Goal: Obtain resource: Download file/media

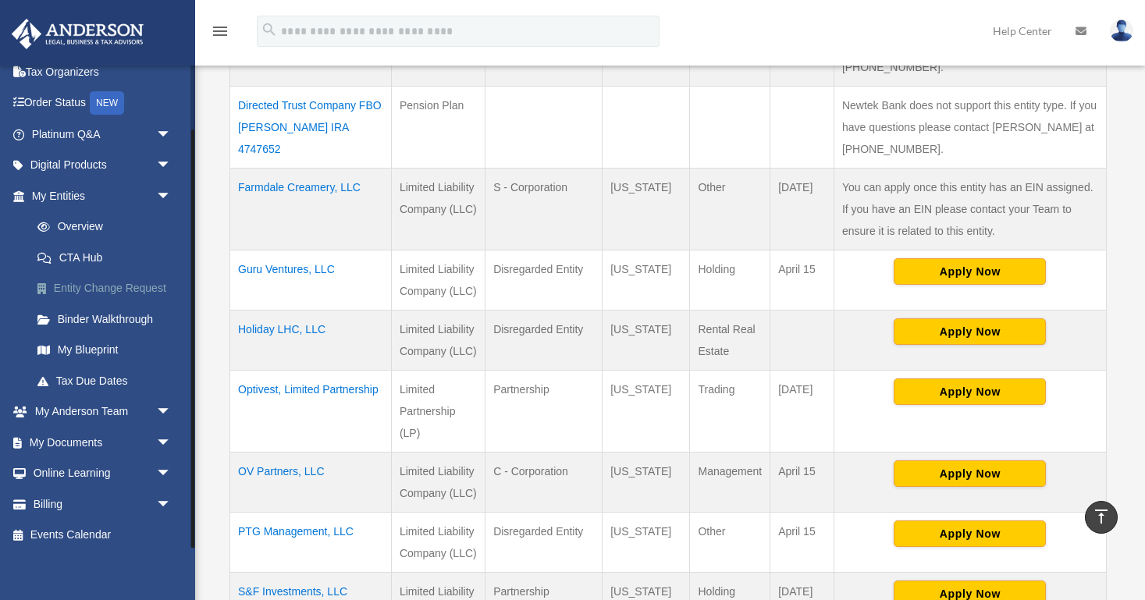
scroll to position [73, 0]
click at [163, 407] on span "arrow_drop_down" at bounding box center [171, 413] width 31 height 32
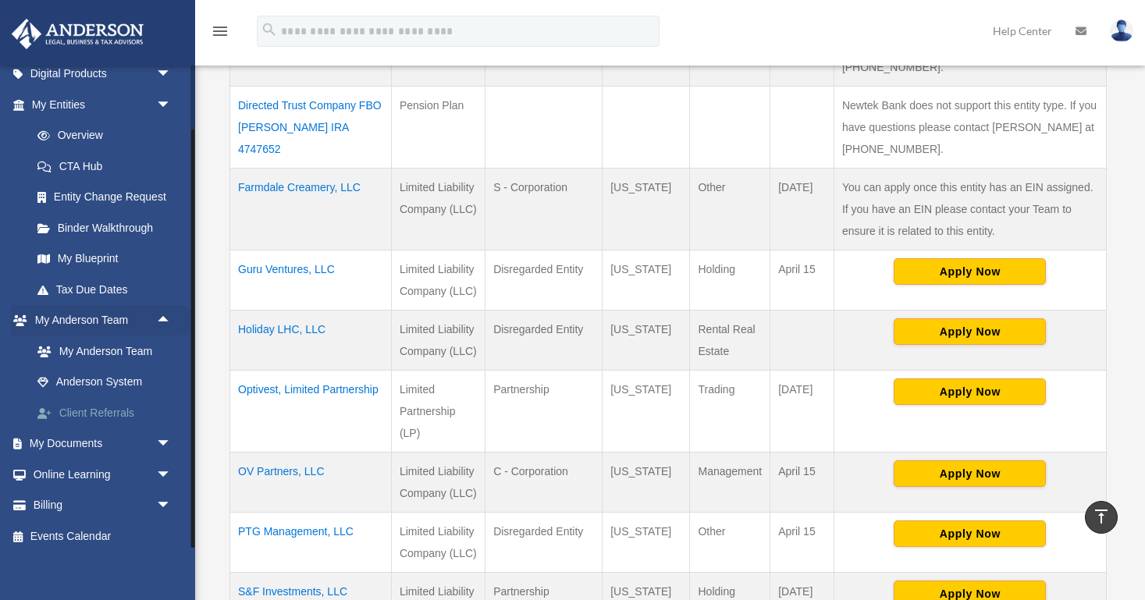
scroll to position [165, 0]
click at [164, 438] on span "arrow_drop_down" at bounding box center [171, 445] width 31 height 32
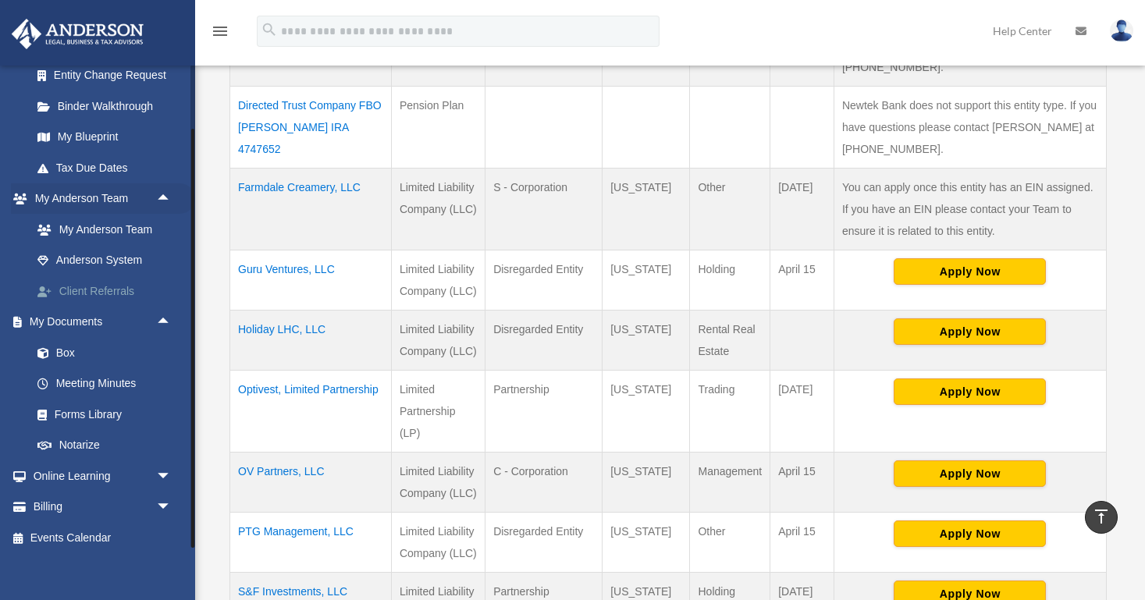
scroll to position [286, 0]
click at [70, 356] on link "Box" at bounding box center [108, 353] width 173 height 31
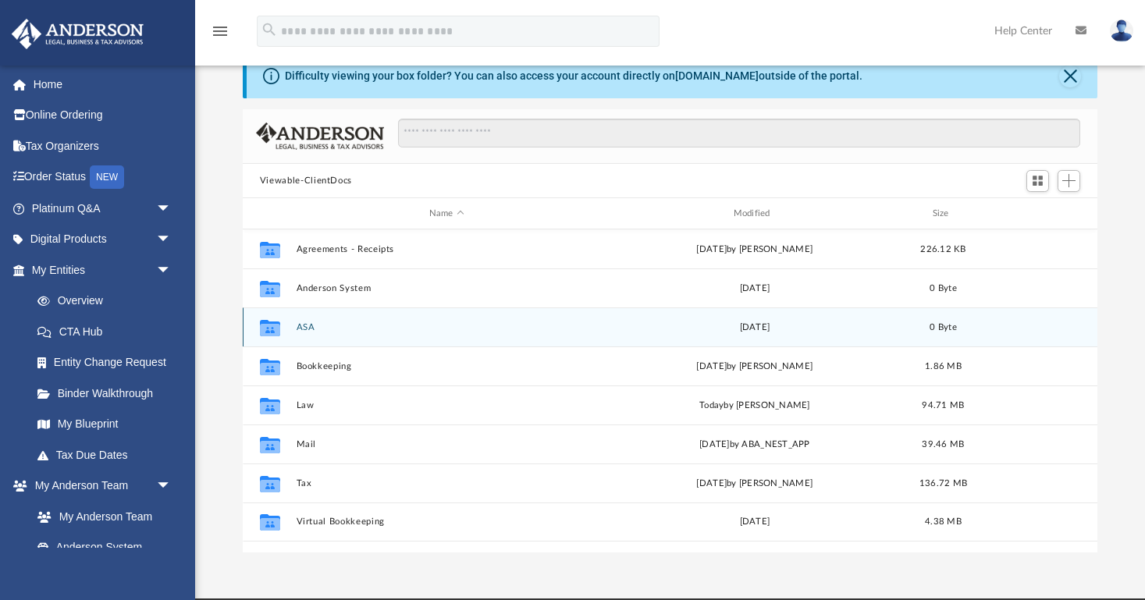
scroll to position [50, 0]
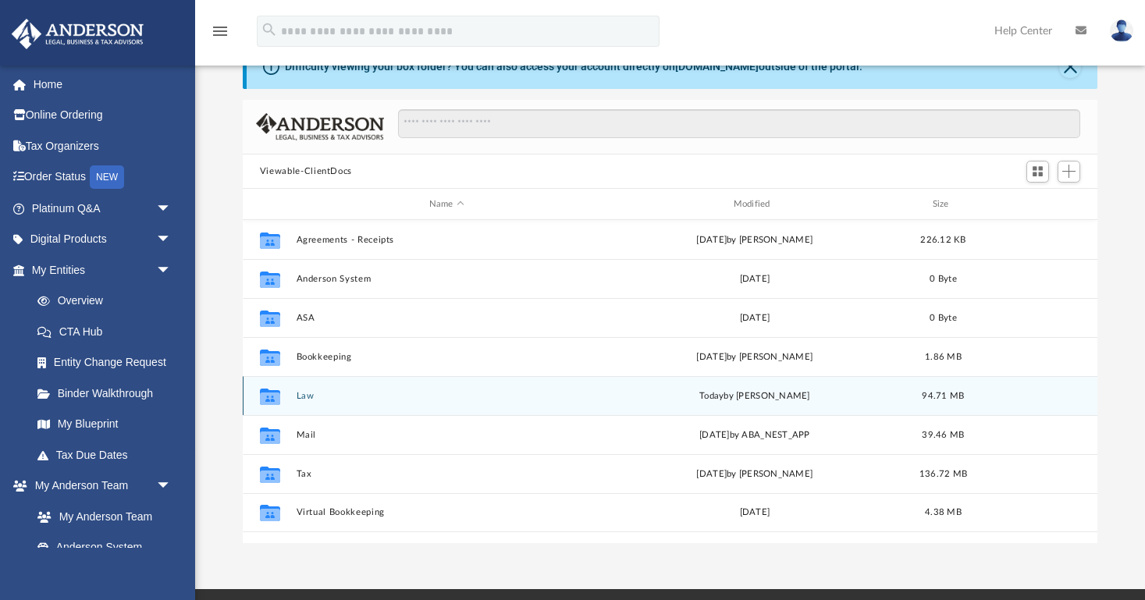
click at [311, 392] on button "Law" at bounding box center [446, 396] width 301 height 10
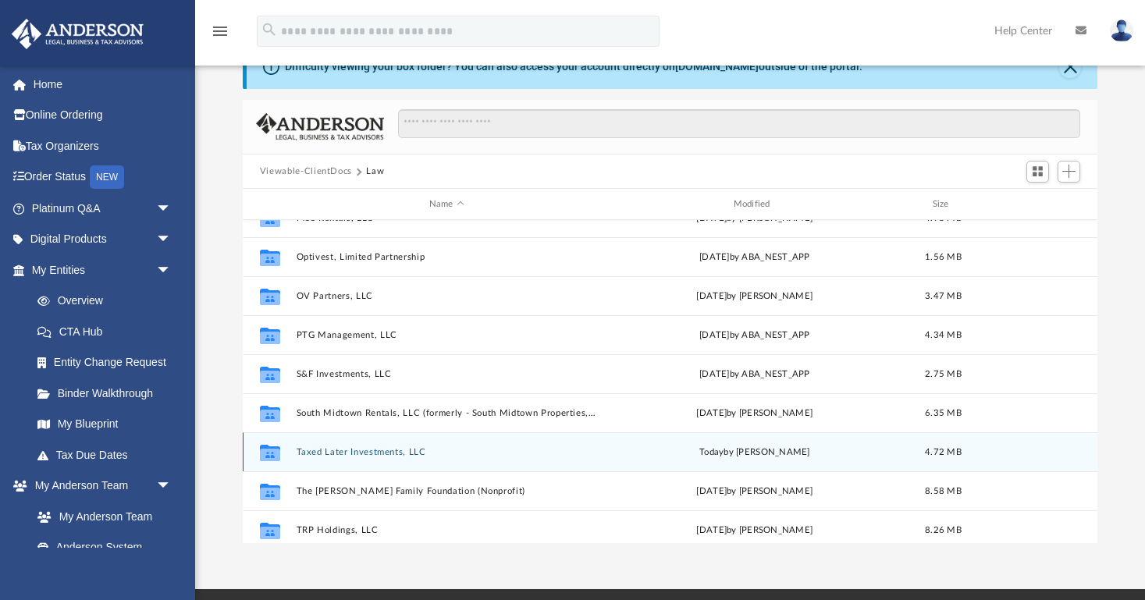
scroll to position [174, 0]
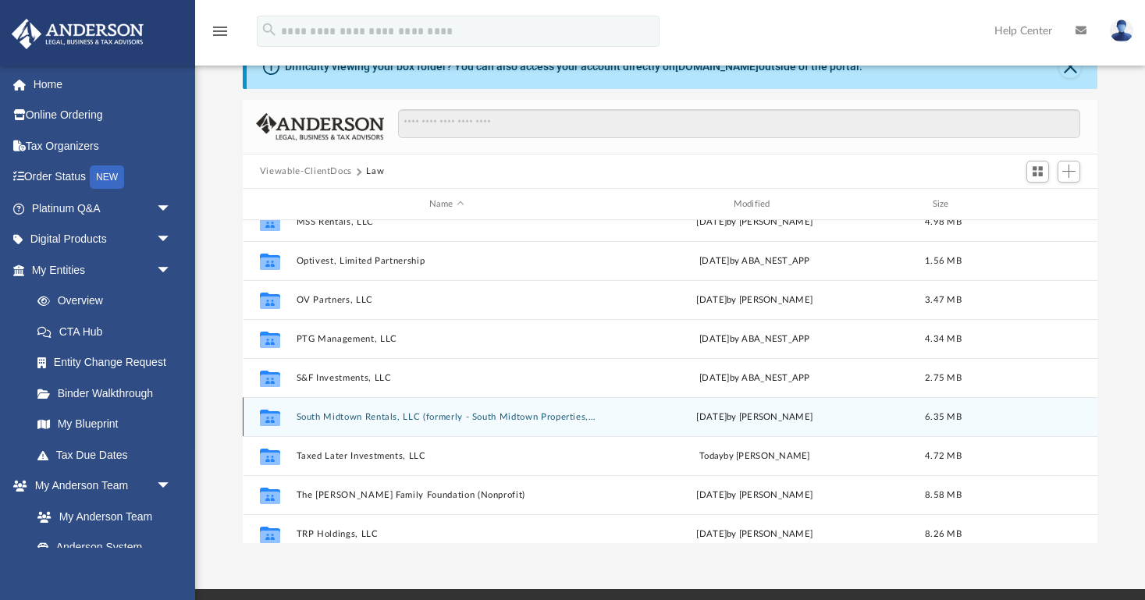
click at [359, 414] on button "South Midtown Rentals, LLC (formerly - South Midtown Properties, LLC)" at bounding box center [446, 417] width 301 height 10
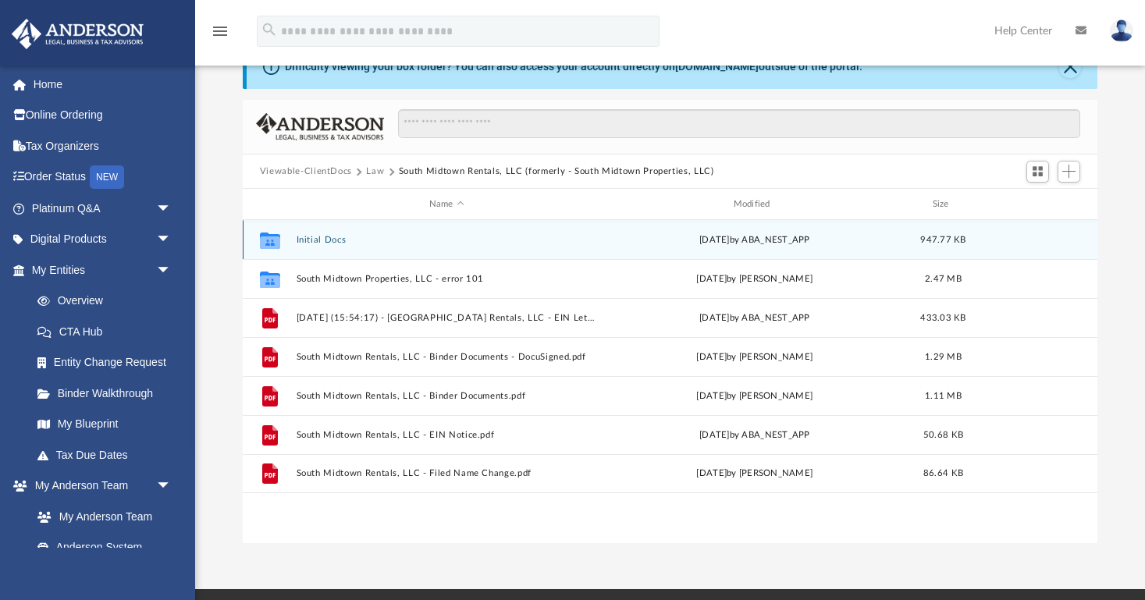
scroll to position [0, 0]
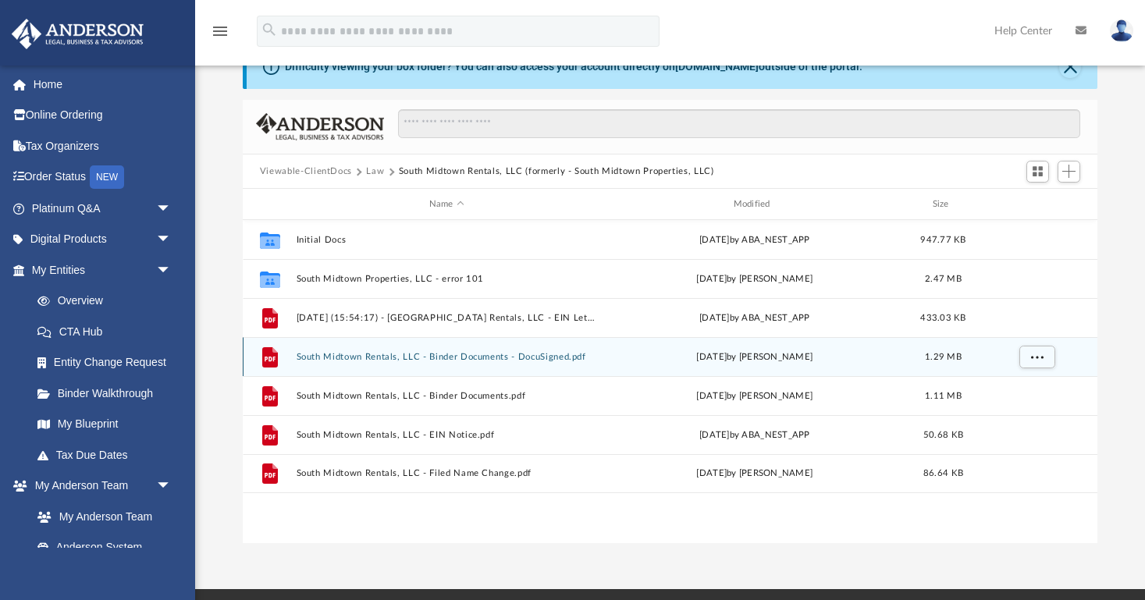
click at [395, 357] on button "South Midtown Rentals, LLC - Binder Documents - DocuSigned.pdf" at bounding box center [446, 357] width 301 height 10
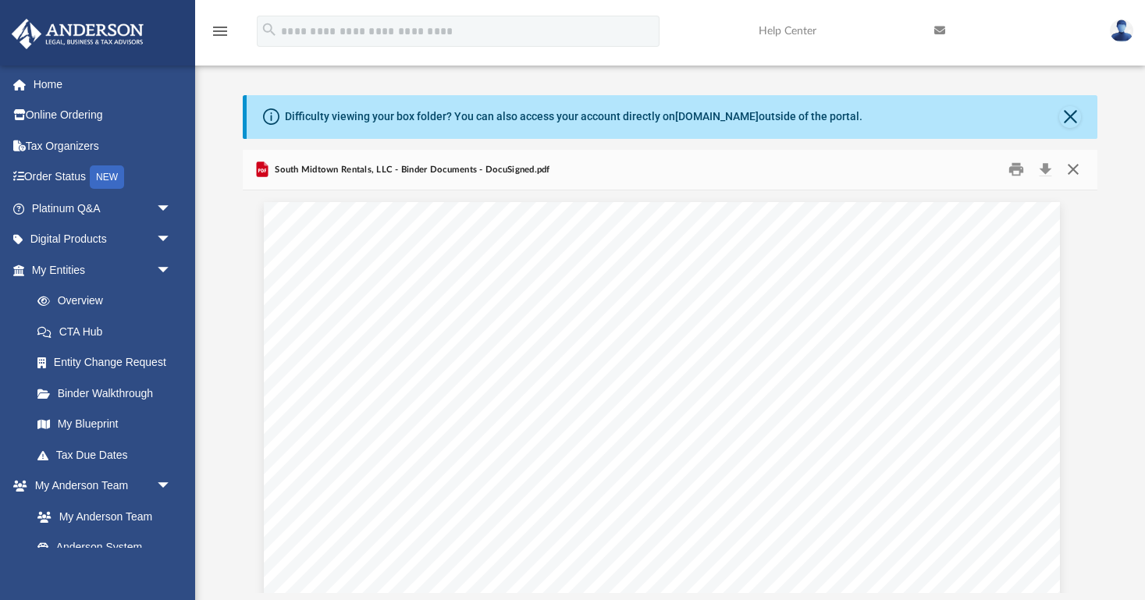
click at [1070, 169] on button "Close" at bounding box center [1073, 170] width 28 height 24
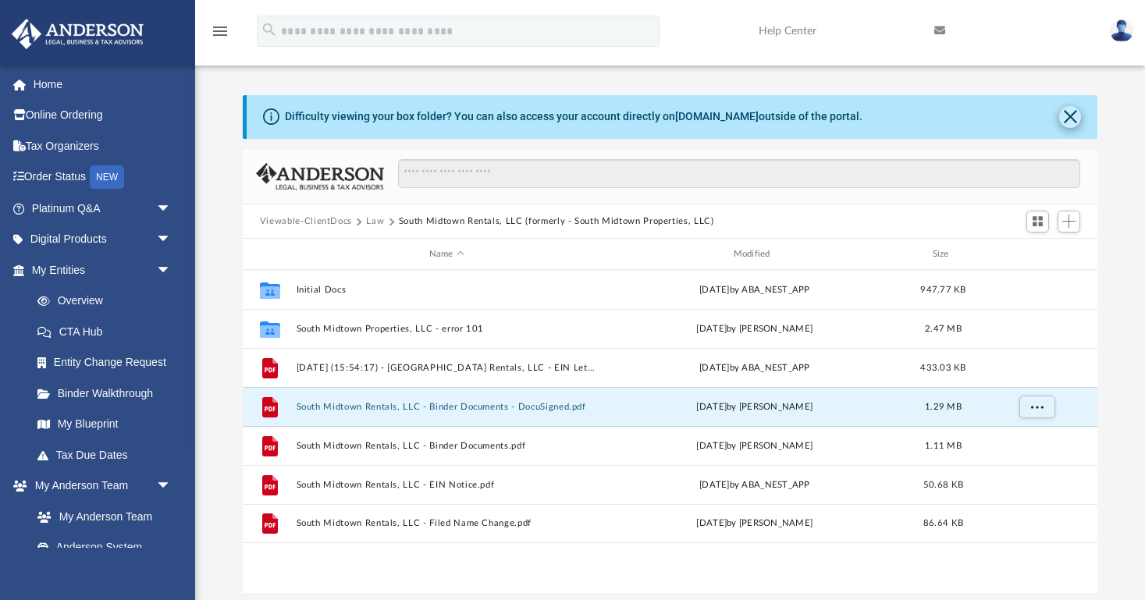
click at [1069, 120] on button "Close" at bounding box center [1070, 117] width 22 height 22
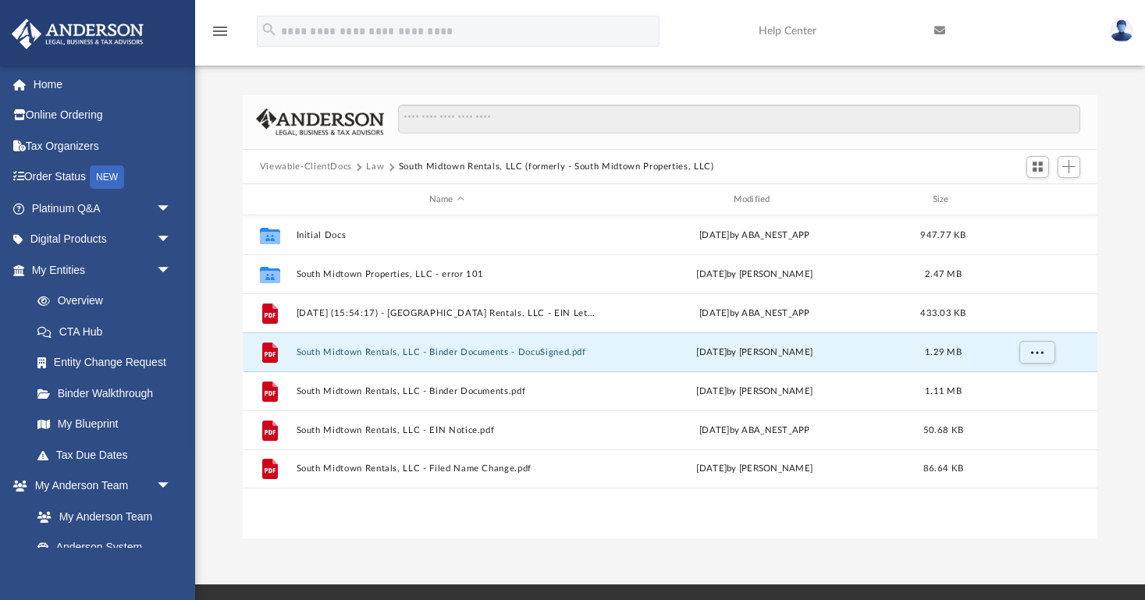
click at [371, 169] on button "Law" at bounding box center [375, 167] width 18 height 14
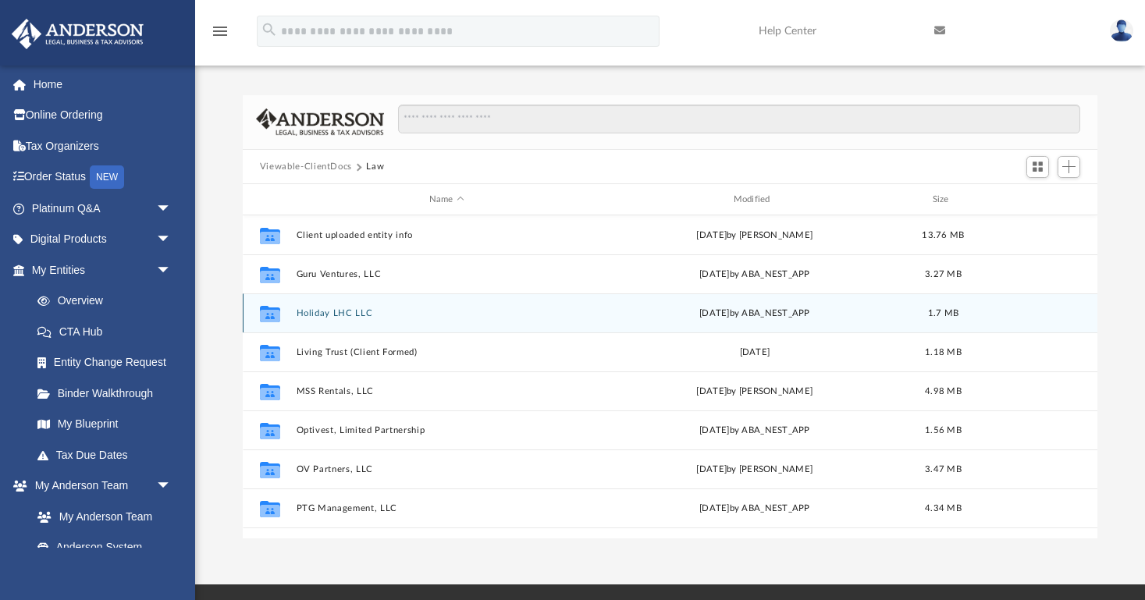
click at [343, 314] on button "Holiday LHC LLC" at bounding box center [446, 313] width 301 height 10
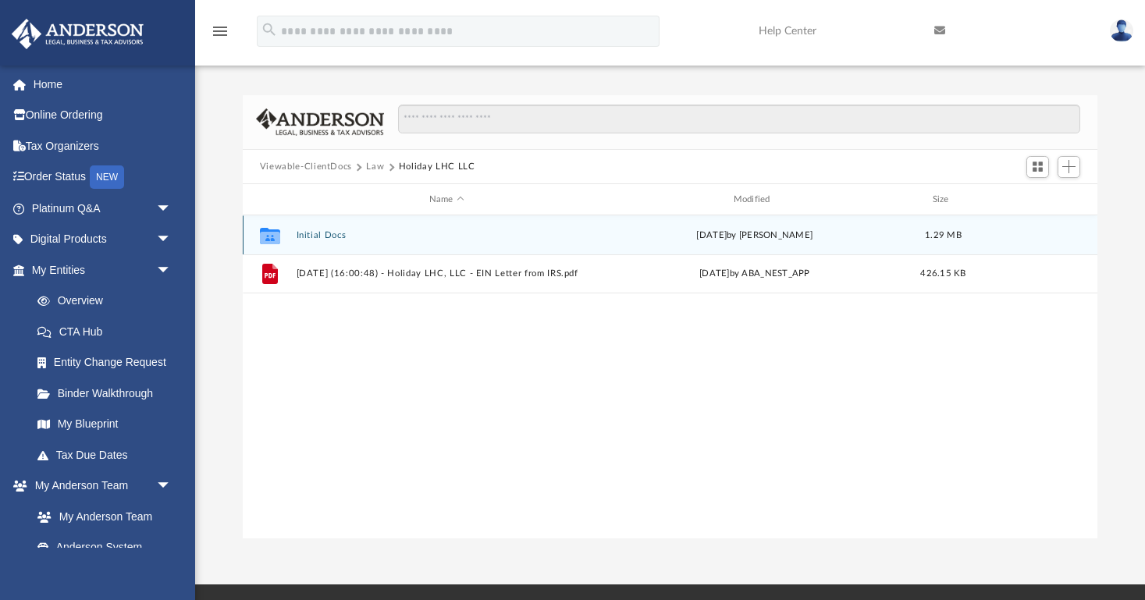
click at [330, 239] on button "Initial Docs" at bounding box center [446, 235] width 301 height 10
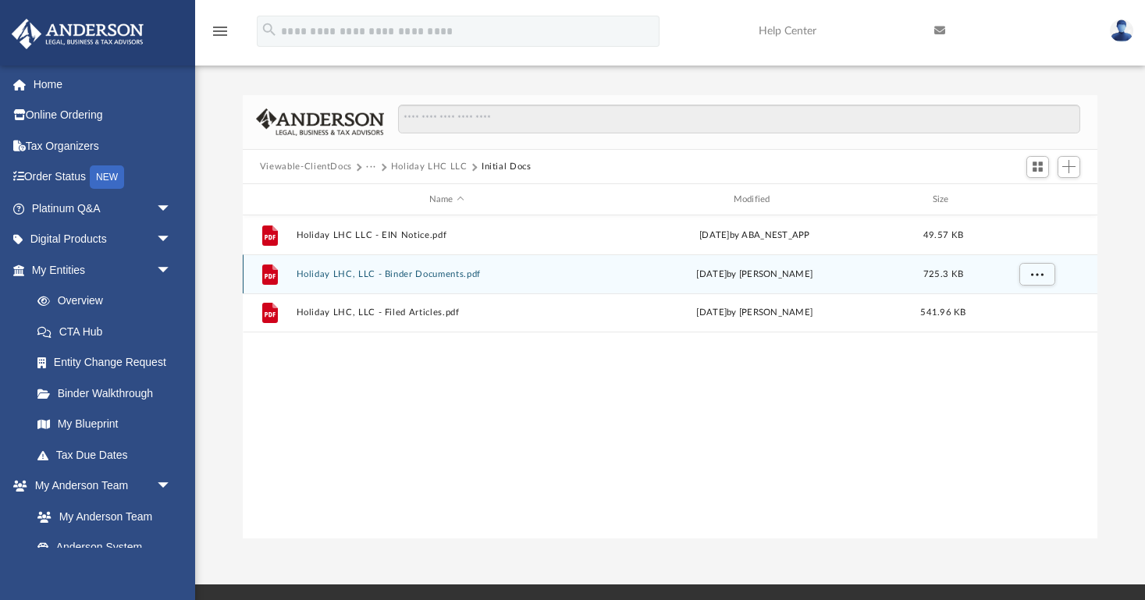
click at [398, 277] on button "Holiday LHC, LLC - Binder Documents.pdf" at bounding box center [446, 274] width 301 height 10
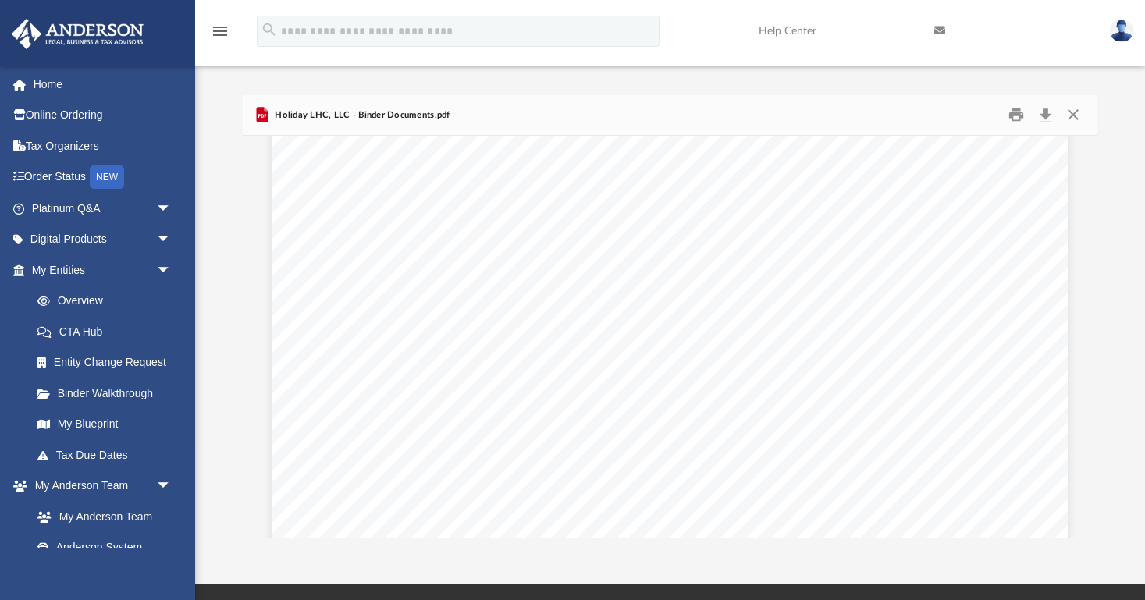
scroll to position [1236, 1]
